Goal: Transaction & Acquisition: Book appointment/travel/reservation

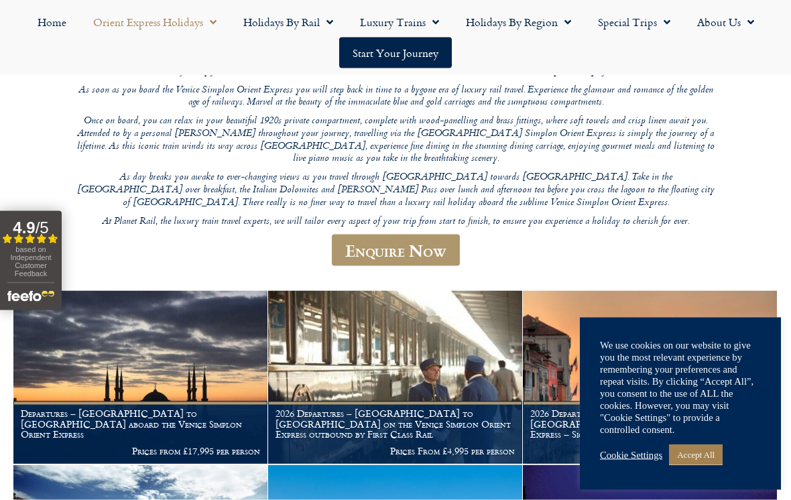
scroll to position [198, 0]
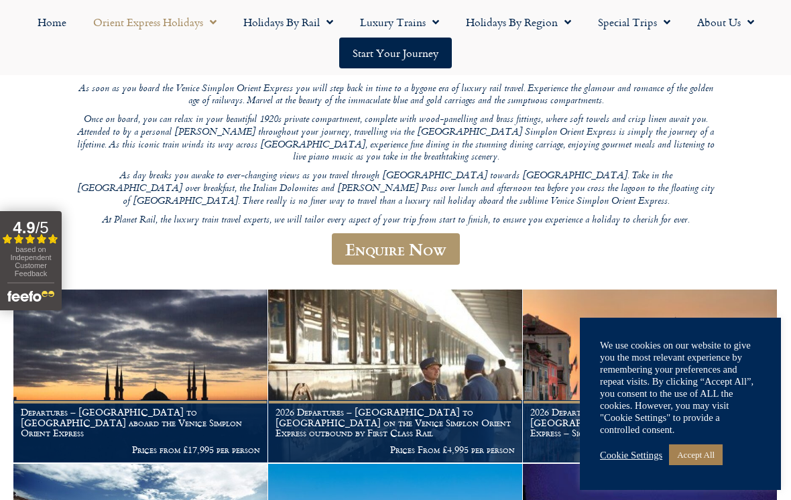
click at [644, 461] on link "Cookie Settings" at bounding box center [631, 455] width 62 height 12
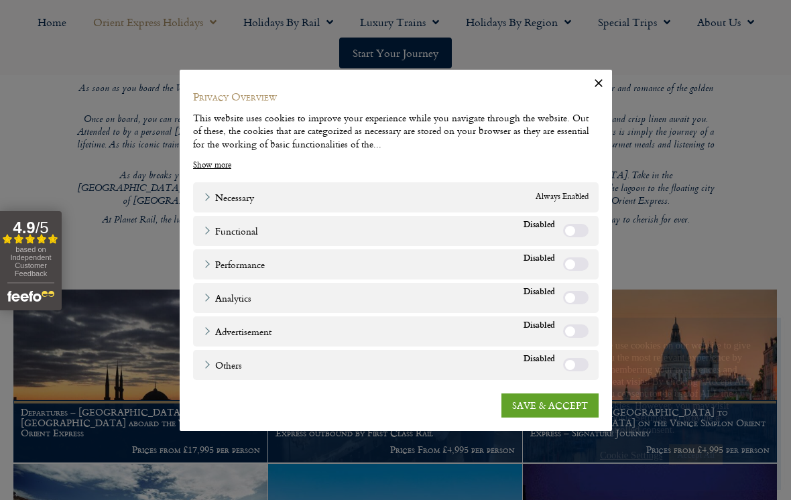
click at [553, 410] on link "SAVE & ACCEPT" at bounding box center [549, 405] width 97 height 24
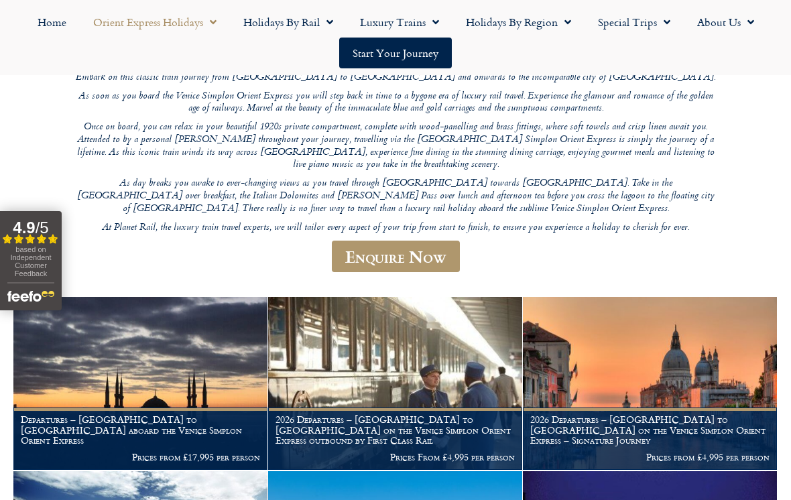
scroll to position [190, 0]
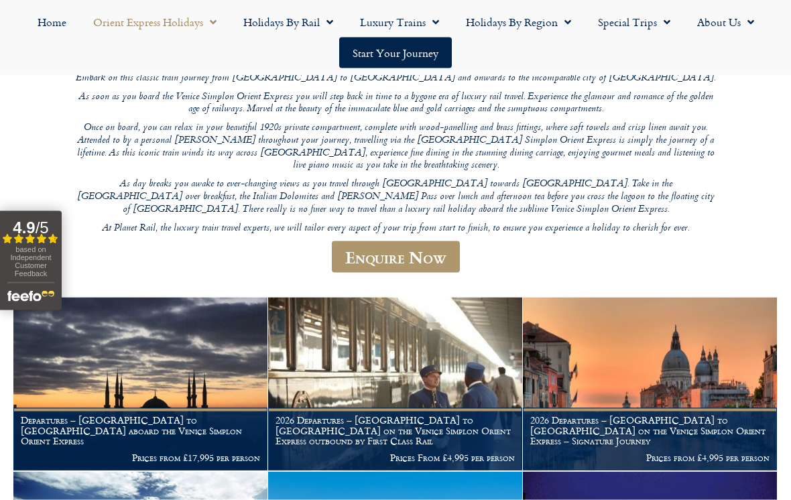
click at [684, 336] on img at bounding box center [650, 384] width 254 height 173
click at [411, 326] on img at bounding box center [395, 384] width 254 height 173
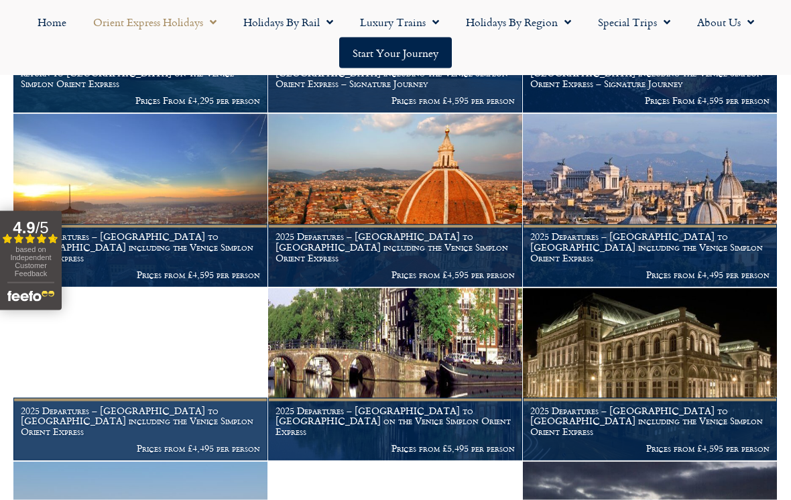
scroll to position [722, 0]
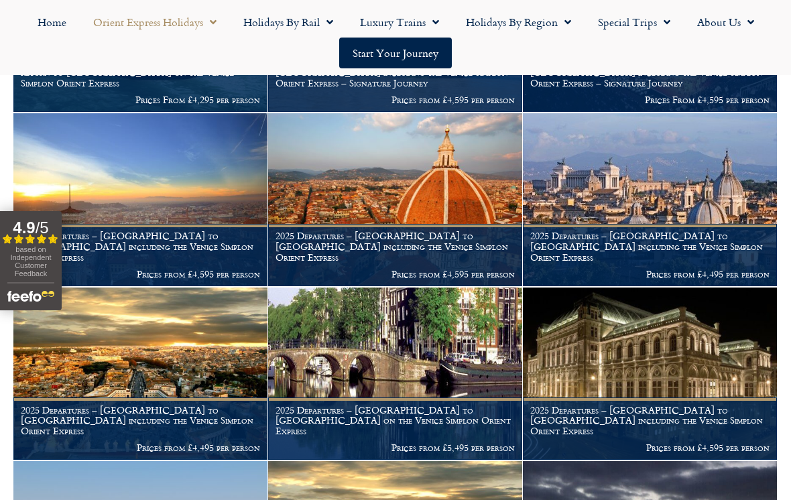
click at [191, 371] on img at bounding box center [140, 373] width 254 height 173
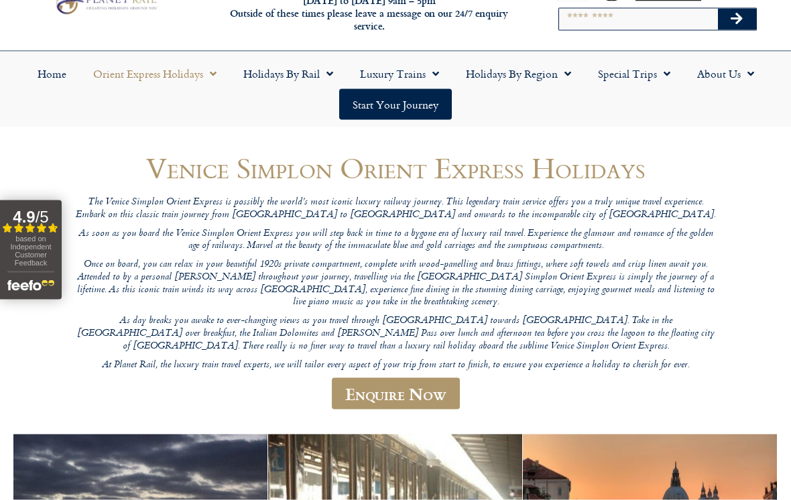
scroll to position [0, 0]
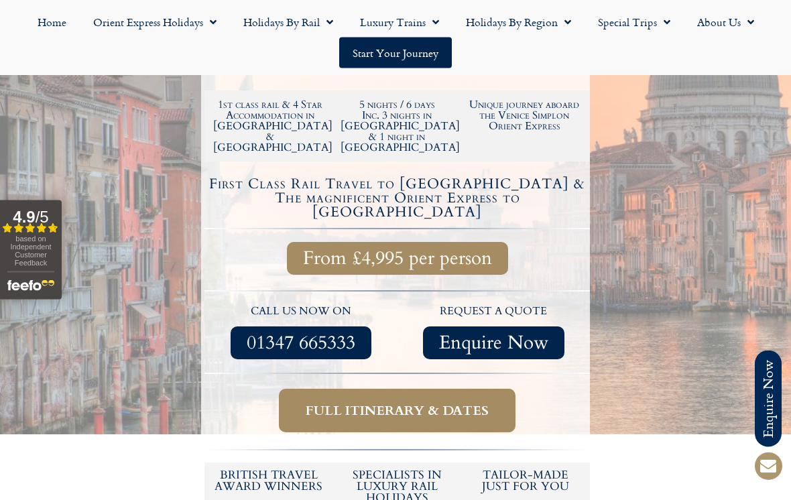
scroll to position [271, 0]
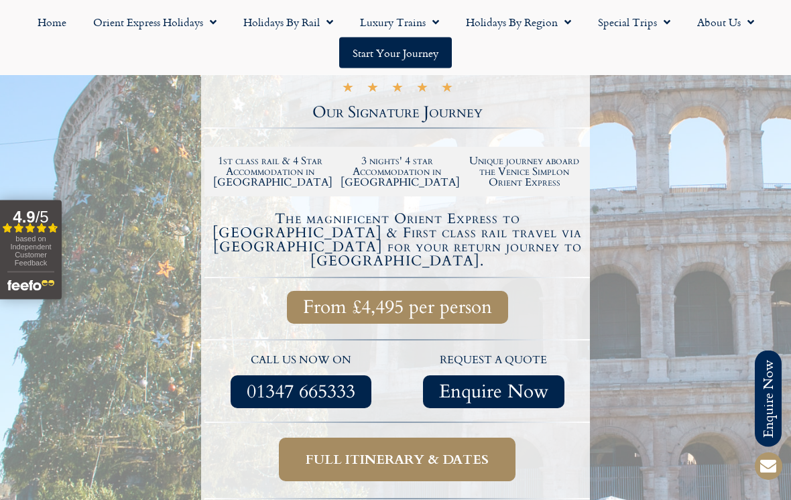
scroll to position [292, 0]
